Goal: Answer question/provide support: Share knowledge or assist other users

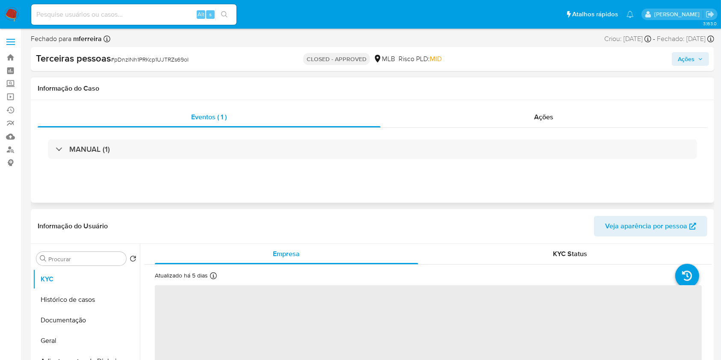
select select "10"
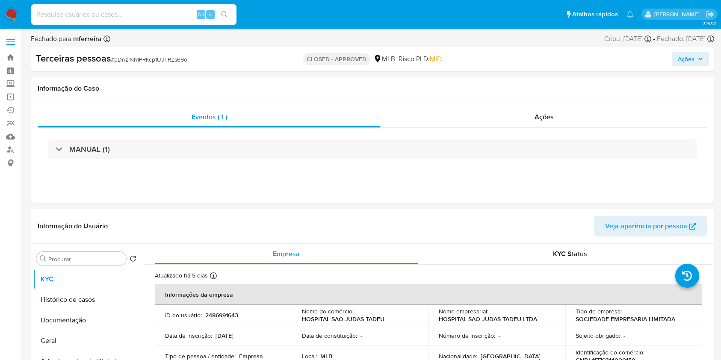
select select "10"
type input "1854113809"
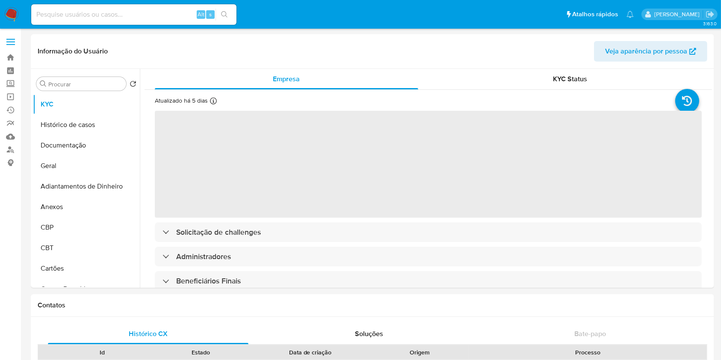
select select "10"
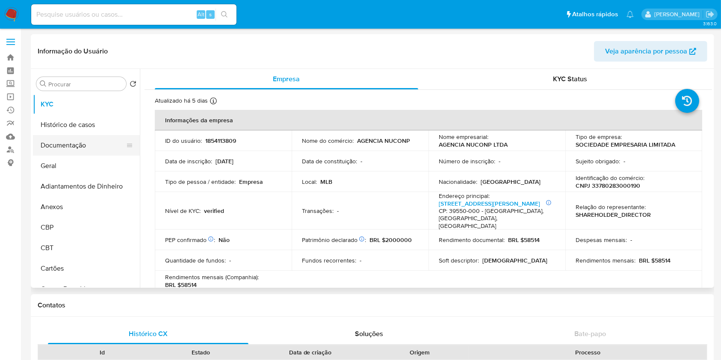
drag, startPoint x: 89, startPoint y: 144, endPoint x: 91, endPoint y: 135, distance: 8.7
click at [90, 144] on button "Documentação" at bounding box center [83, 145] width 100 height 21
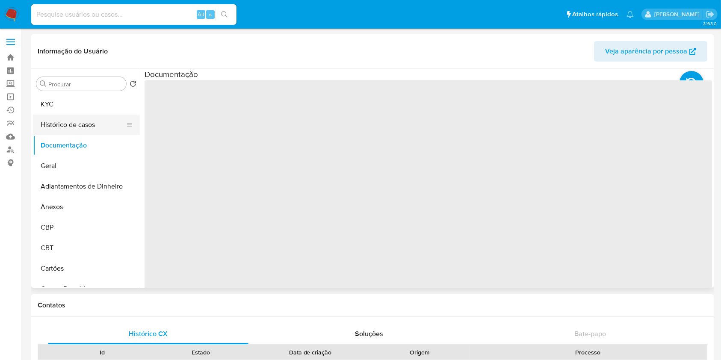
click at [91, 127] on button "Histórico de casos" at bounding box center [83, 125] width 100 height 21
